Goal: Register for event/course

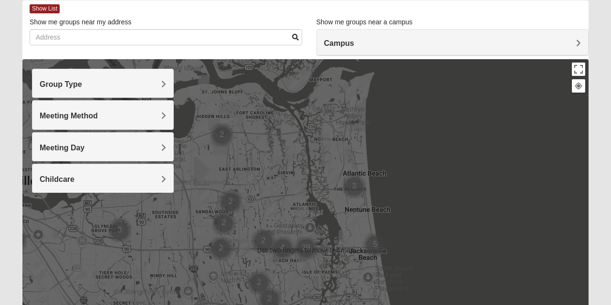
scroll to position [52, 0]
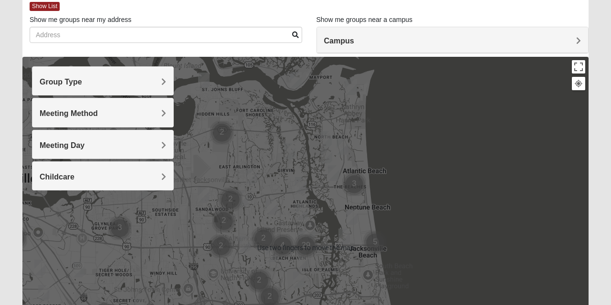
click at [92, 83] on h4 "Group Type" at bounding box center [103, 81] width 127 height 9
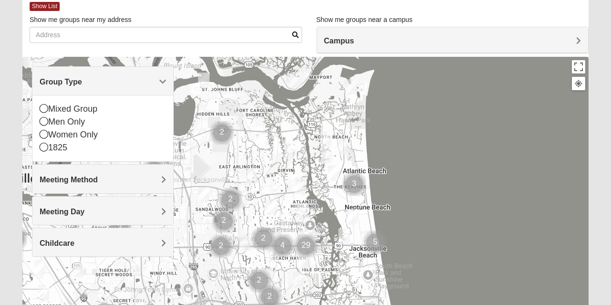
click at [45, 109] on icon at bounding box center [44, 108] width 9 height 9
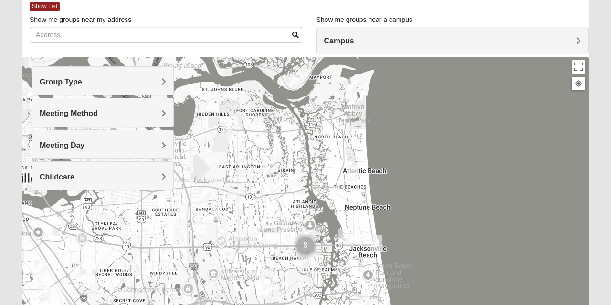
click at [86, 112] on span "Meeting Method" at bounding box center [69, 113] width 58 height 8
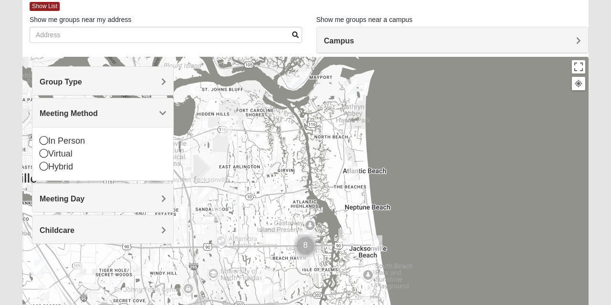
click at [44, 139] on icon at bounding box center [44, 140] width 9 height 9
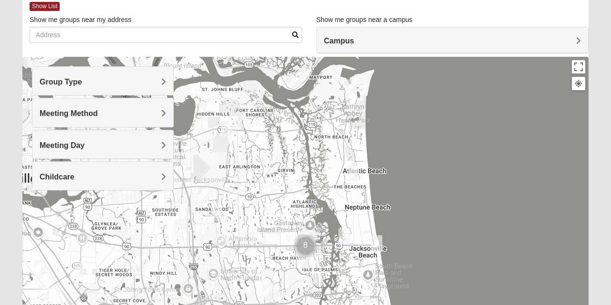
click at [70, 151] on div "Meeting Day" at bounding box center [102, 144] width 141 height 28
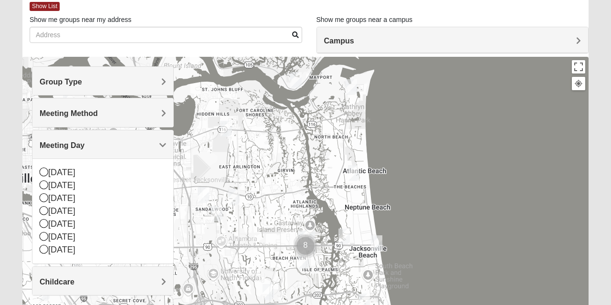
click at [43, 212] on icon at bounding box center [44, 210] width 9 height 9
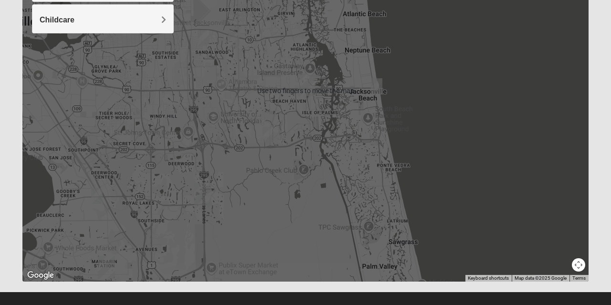
scroll to position [221, 0]
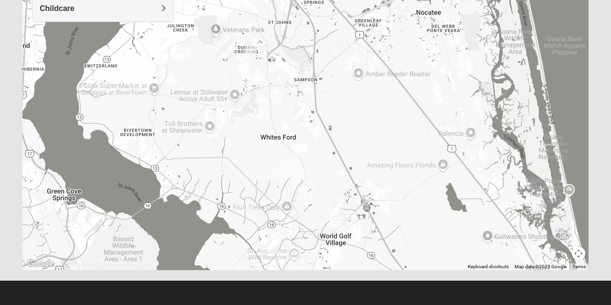
click at [249, 52] on img "Mixed Pline/Wednesday 32259" at bounding box center [250, 50] width 19 height 23
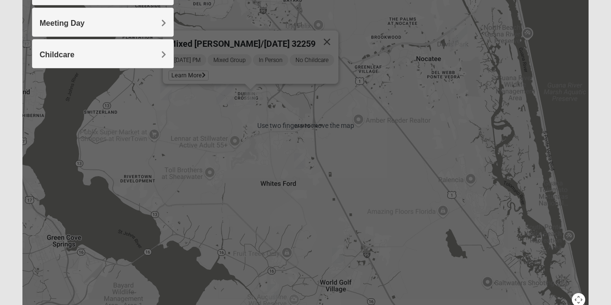
scroll to position [174, 0]
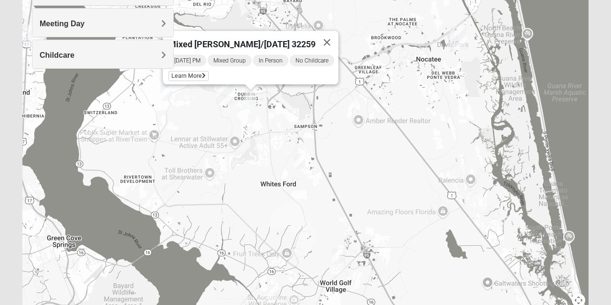
click at [335, 38] on button "Close" at bounding box center [327, 42] width 23 height 23
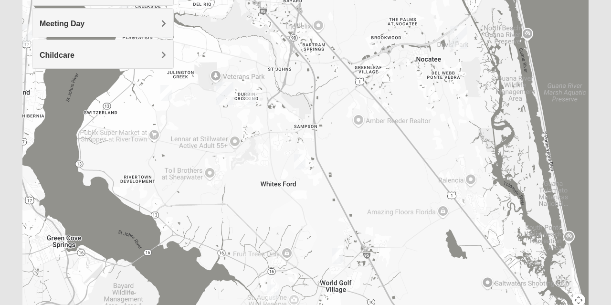
click at [165, 93] on img "Mixed Hayes 32259" at bounding box center [166, 92] width 19 height 23
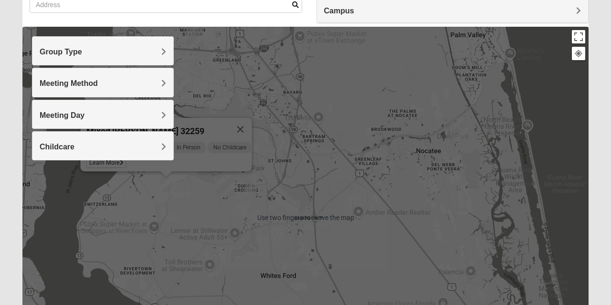
scroll to position [81, 0]
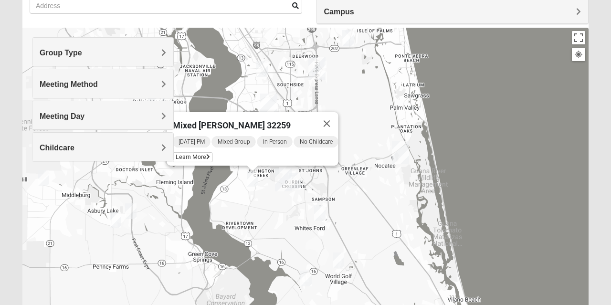
click at [334, 115] on button "Close" at bounding box center [327, 123] width 23 height 23
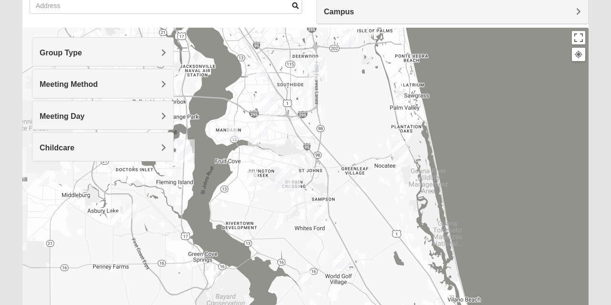
click at [320, 214] on img "Mixed Stevens 32092" at bounding box center [319, 213] width 19 height 23
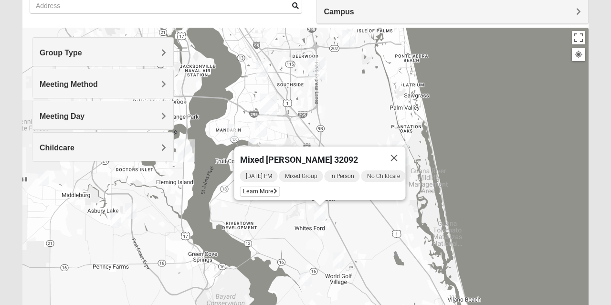
click at [274, 189] on icon at bounding box center [276, 192] width 4 height 6
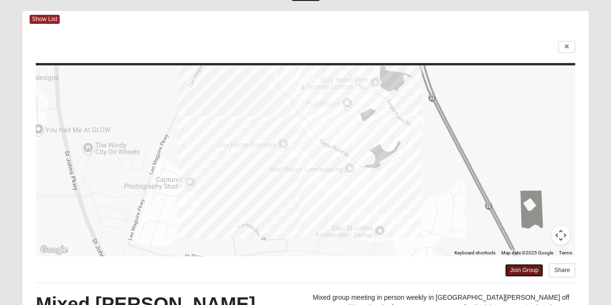
click at [530, 272] on link "Join Group" at bounding box center [524, 270] width 38 height 13
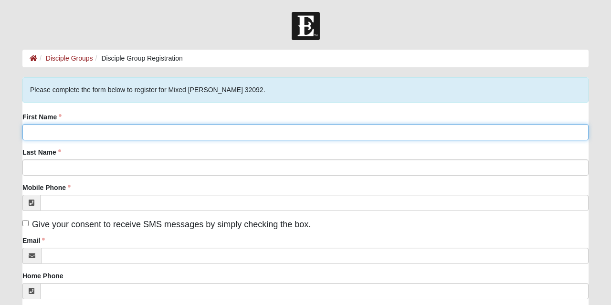
click at [116, 135] on input "First Name" at bounding box center [305, 132] width 567 height 16
type input "[PERSON_NAME]"
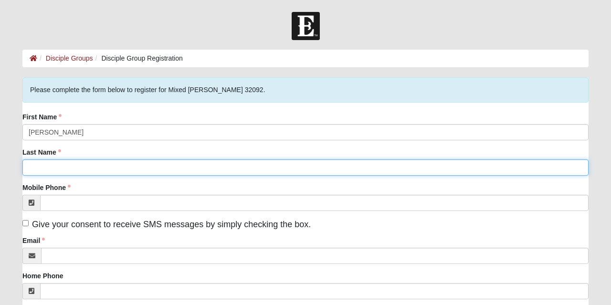
click at [79, 170] on input "Last Name" at bounding box center [305, 168] width 567 height 16
type input "[PERSON_NAME]"
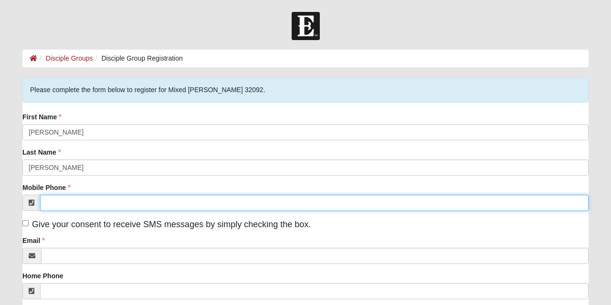
click at [92, 201] on input "Mobile Phone" at bounding box center [314, 203] width 549 height 16
type input "[PHONE_NUMBER]"
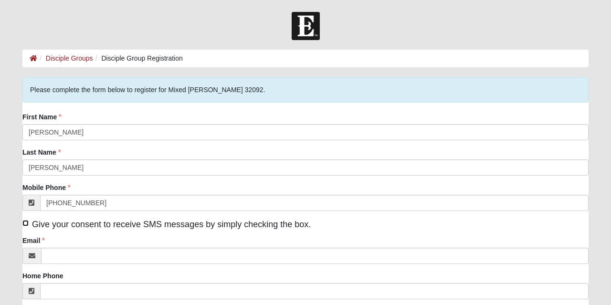
click at [26, 225] on input "Give your consent to receive SMS messages by simply checking the box." at bounding box center [25, 223] width 6 height 6
checkbox input "true"
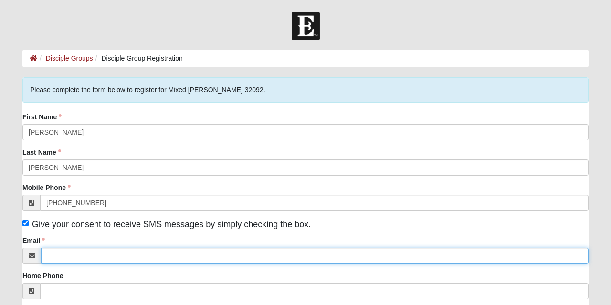
click at [101, 256] on input "Email" at bounding box center [315, 256] width 548 height 16
type input "Asuadamg@hotmail.com"
click input "submit" at bounding box center [0, 0] width 0 height 0
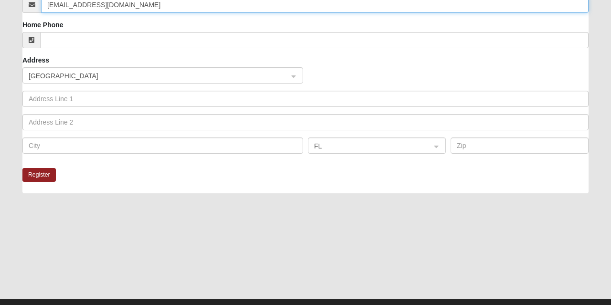
scroll to position [269, 0]
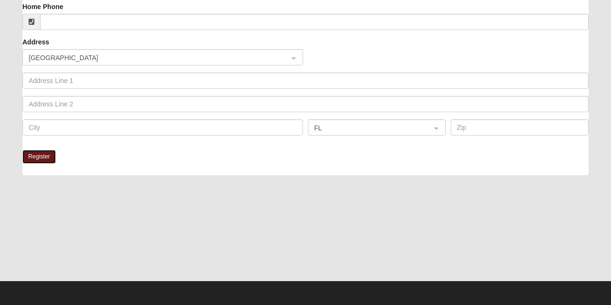
click at [43, 156] on button "Register" at bounding box center [38, 157] width 33 height 14
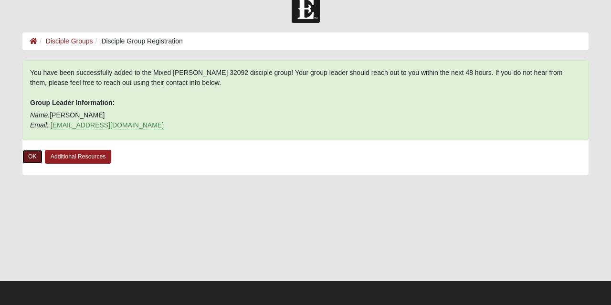
click at [33, 162] on link "OK" at bounding box center [32, 157] width 20 height 14
